Goal: Register for event/course

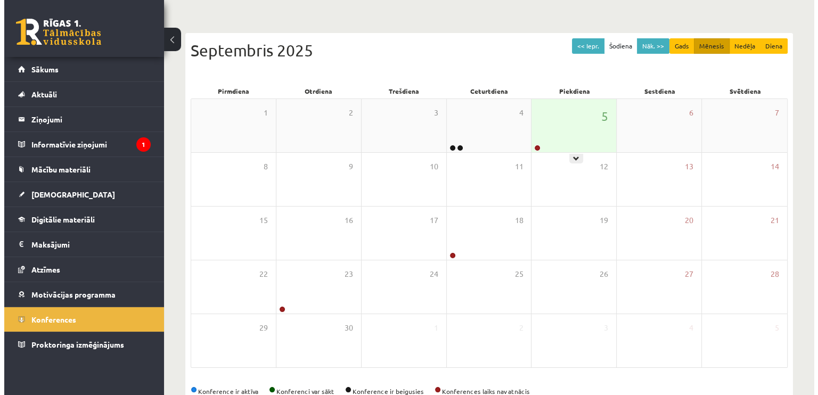
scroll to position [113, 0]
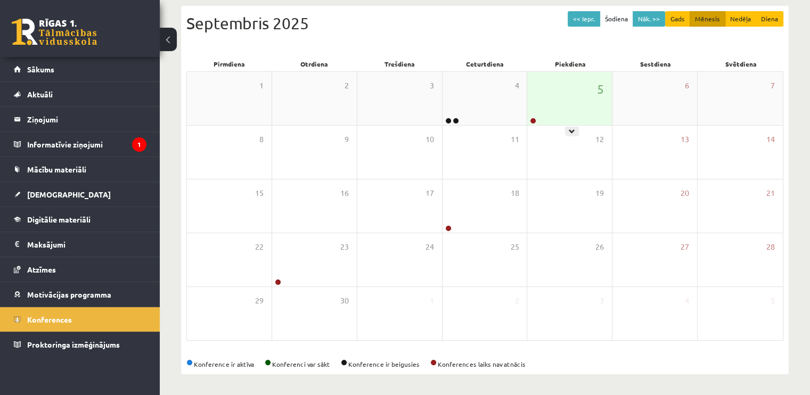
click at [576, 108] on div "5" at bounding box center [569, 98] width 85 height 53
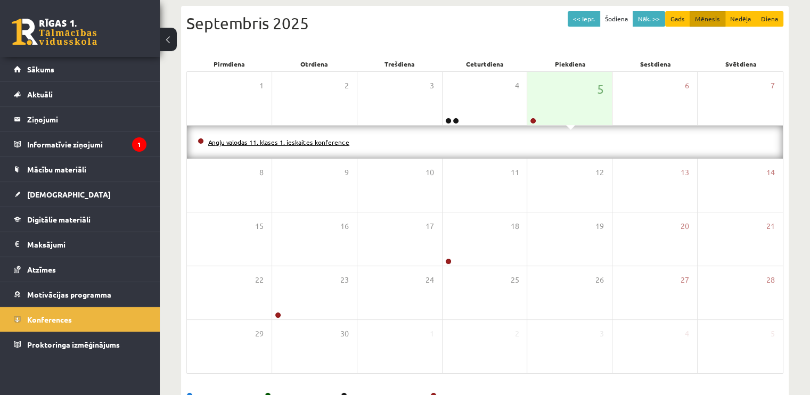
click at [307, 143] on link "Angļu valodas 11. klases 1. ieskaites konference" at bounding box center [278, 142] width 141 height 9
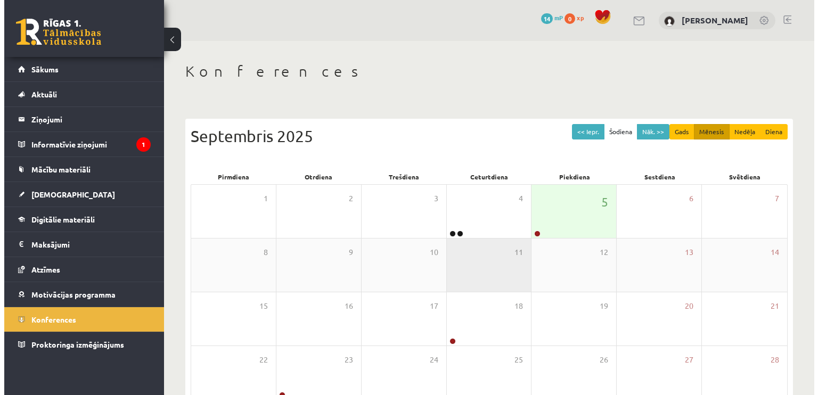
scroll to position [112, 0]
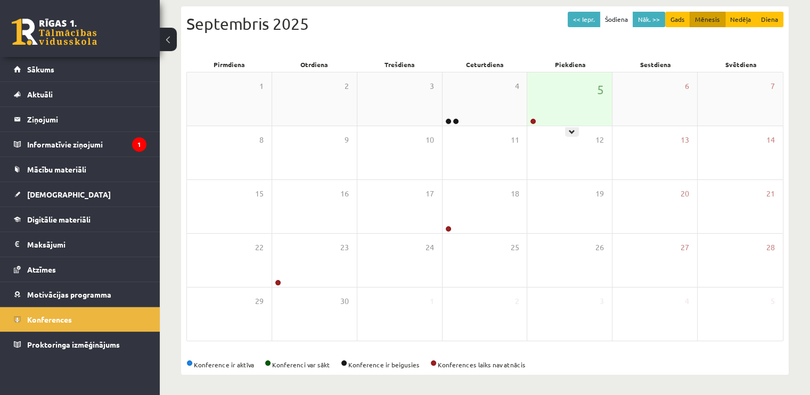
click at [548, 109] on div "5" at bounding box center [569, 98] width 85 height 53
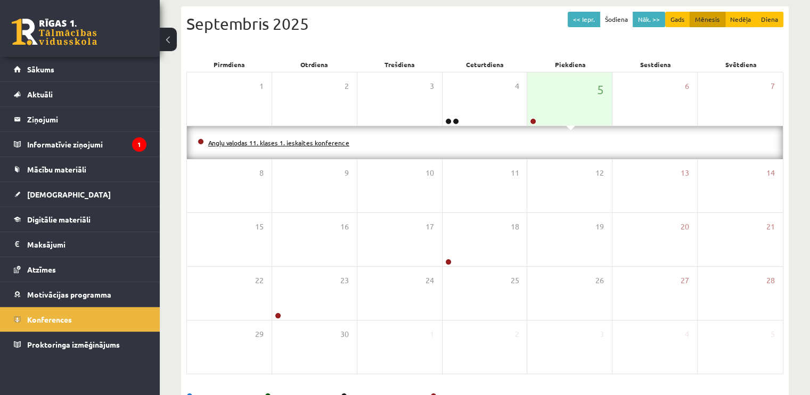
click at [332, 138] on link "Angļu valodas 11. klases 1. ieskaites konference" at bounding box center [278, 142] width 141 height 9
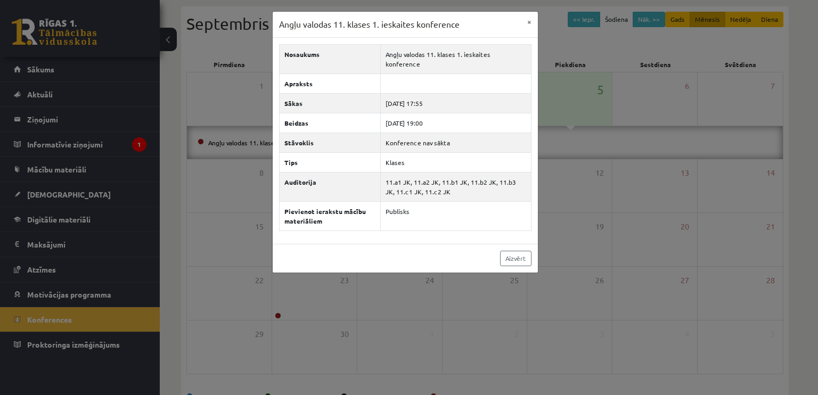
click at [604, 46] on div "Angļu valodas 11. klases 1. ieskaites konference × Nosaukums Angļu valodas 11. …" at bounding box center [409, 197] width 818 height 395
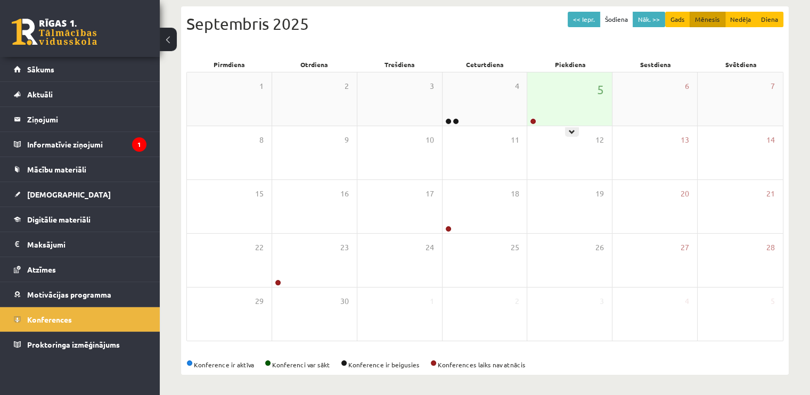
click at [561, 86] on div "5" at bounding box center [569, 98] width 85 height 53
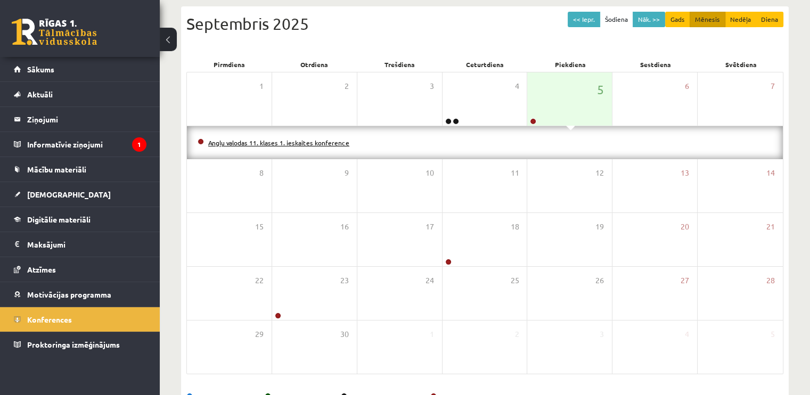
click at [287, 142] on link "Angļu valodas 11. klases 1. ieskaites konference" at bounding box center [278, 142] width 141 height 9
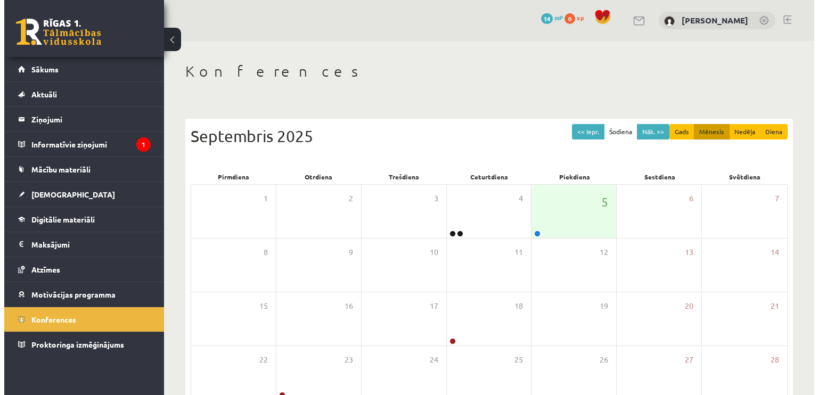
scroll to position [112, 0]
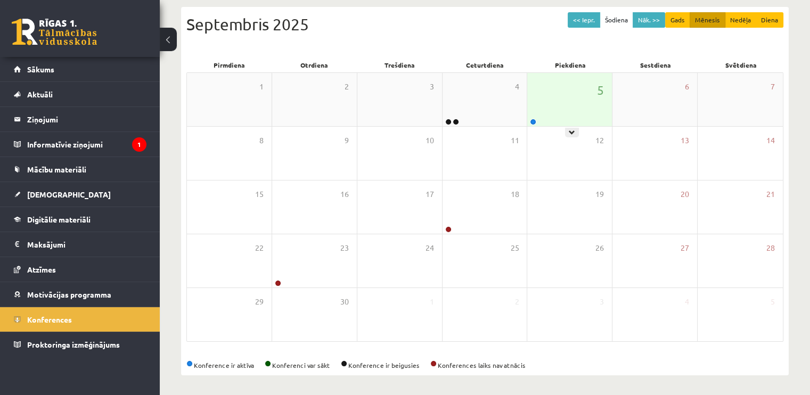
click at [572, 100] on div "5" at bounding box center [569, 99] width 85 height 53
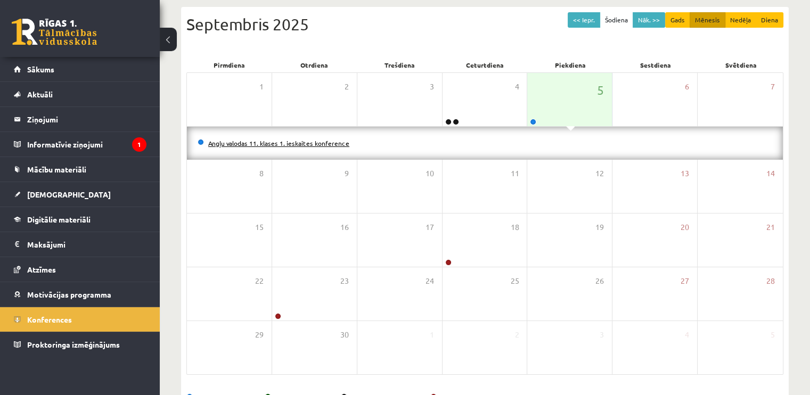
click at [342, 142] on link "Angļu valodas 11. klases 1. ieskaites konference" at bounding box center [278, 143] width 141 height 9
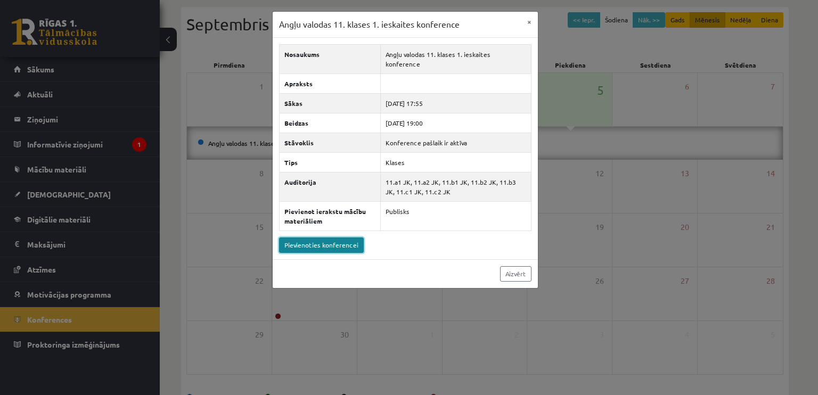
click at [298, 239] on link "Pievienoties konferencei" at bounding box center [321, 245] width 85 height 15
